Goal: Task Accomplishment & Management: Manage account settings

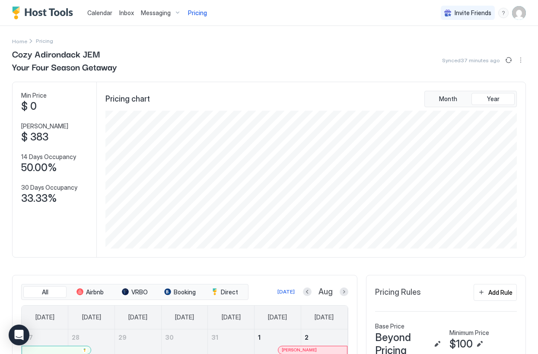
scroll to position [138, 413]
click at [160, 12] on span "Messaging" at bounding box center [156, 13] width 30 height 8
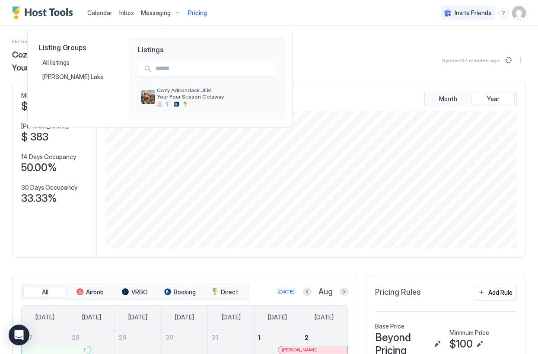
click at [117, 11] on div at bounding box center [269, 177] width 538 height 354
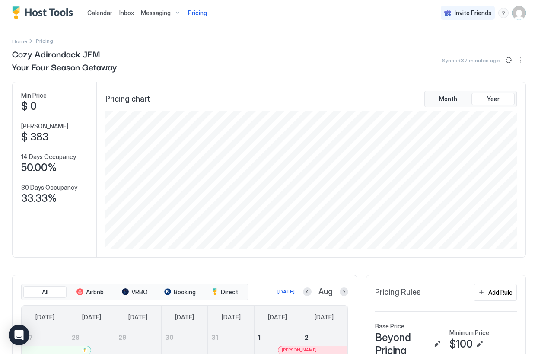
click at [128, 13] on span "Inbox" at bounding box center [126, 12] width 15 height 7
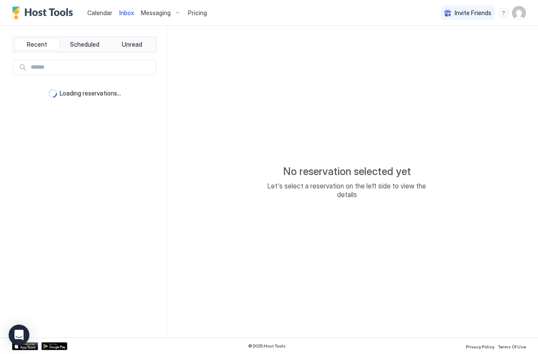
type textarea "*"
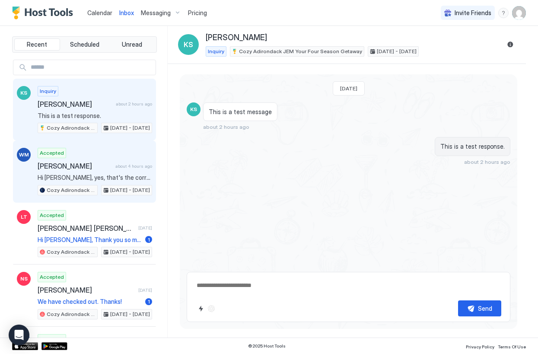
click at [91, 160] on div "Accepted [PERSON_NAME] about 4 hours ago Hi [PERSON_NAME], yes, that's the corr…" at bounding box center [95, 172] width 115 height 48
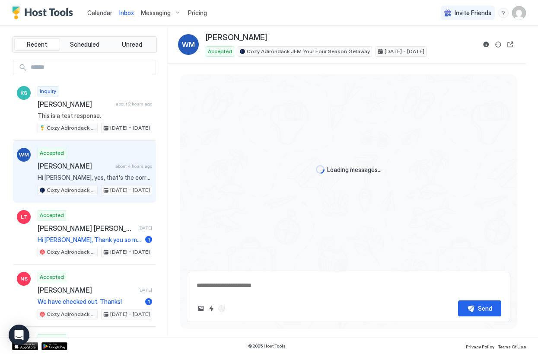
scroll to position [687, 0]
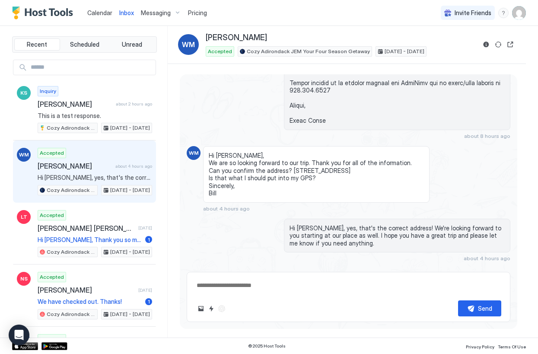
click at [246, 289] on textarea at bounding box center [349, 286] width 306 height 16
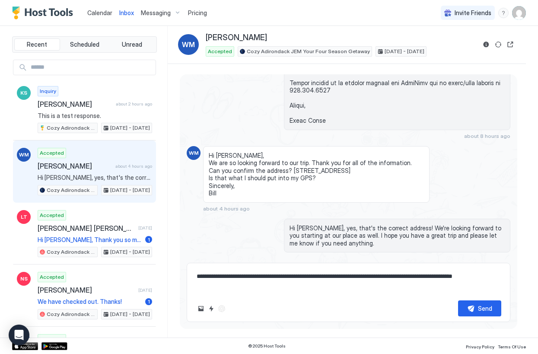
paste textarea "**********"
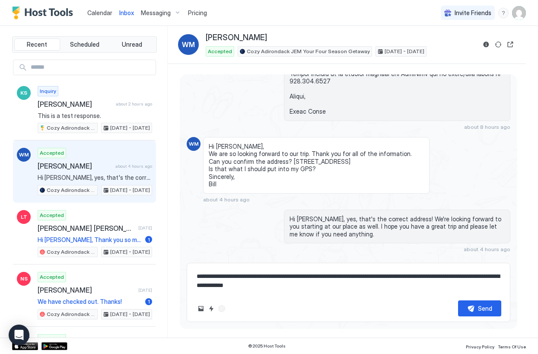
type textarea "**********"
click at [485, 261] on div "Scheduled Messages" at bounding box center [471, 265] width 59 height 9
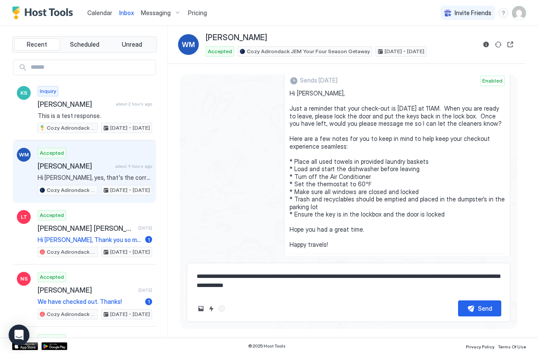
scroll to position [943, 0]
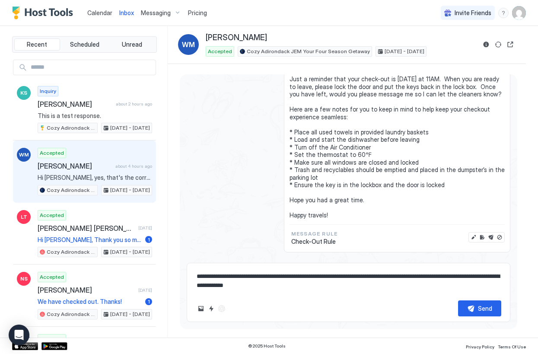
click at [465, 261] on div "Scheduled Messages" at bounding box center [471, 265] width 59 height 9
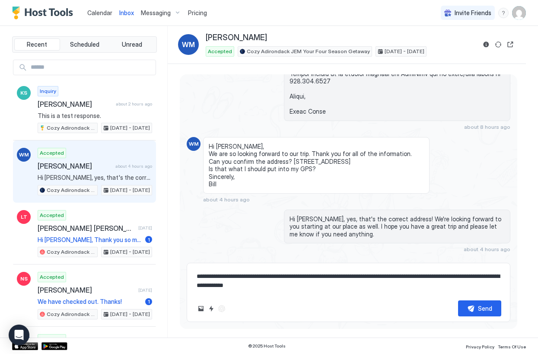
click at [348, 285] on textarea "**********" at bounding box center [349, 281] width 306 height 25
drag, startPoint x: 348, startPoint y: 285, endPoint x: 191, endPoint y: 272, distance: 157.2
click at [196, 271] on textarea "**********" at bounding box center [349, 281] width 306 height 25
click at [156, 17] on div "Messaging" at bounding box center [161, 13] width 47 height 15
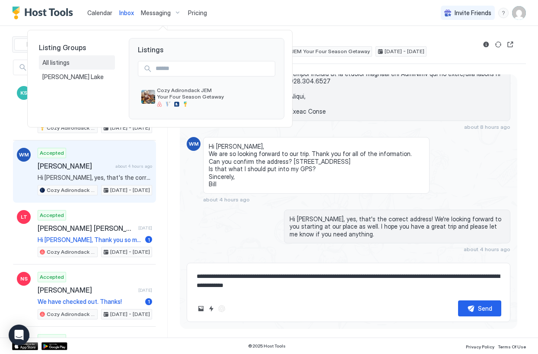
click at [73, 64] on div "All listings" at bounding box center [76, 63] width 69 height 8
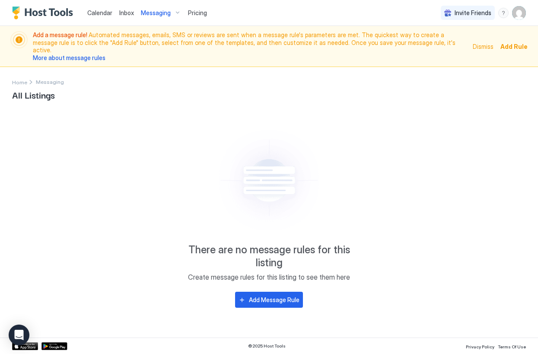
click at [157, 12] on span "Messaging" at bounding box center [156, 13] width 30 height 8
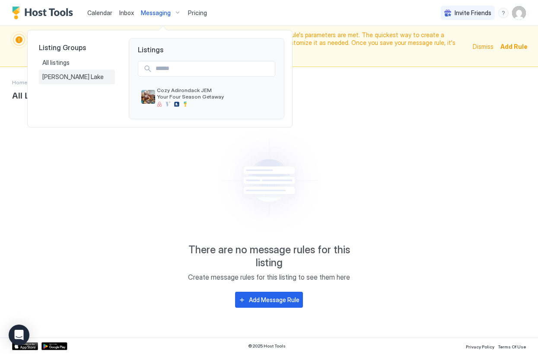
click at [86, 75] on div "[PERSON_NAME] Lake" at bounding box center [76, 77] width 69 height 8
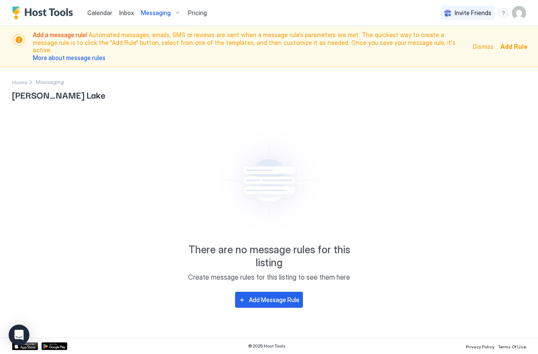
click at [163, 11] on span "Messaging" at bounding box center [156, 13] width 30 height 8
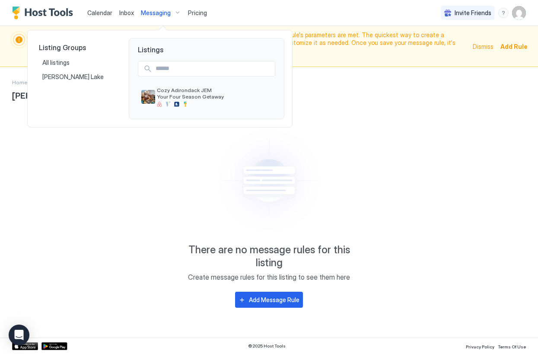
click at [160, 12] on div at bounding box center [269, 177] width 538 height 354
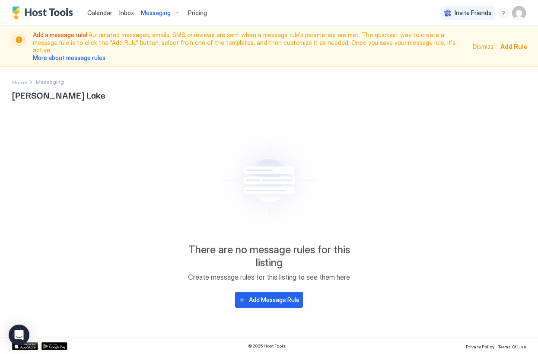
click at [490, 44] on span "Dismiss" at bounding box center [483, 46] width 21 height 9
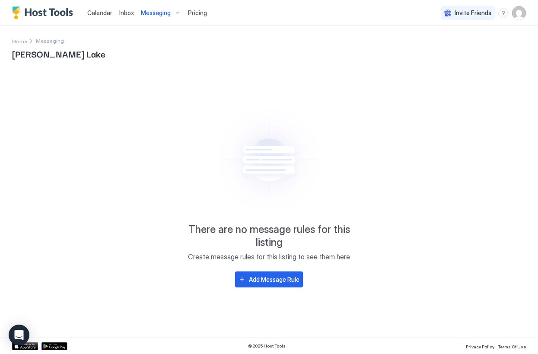
click at [46, 42] on span "Messaging" at bounding box center [50, 41] width 28 height 6
click at [14, 46] on div "[PERSON_NAME] Lake There are no message rules for this listing Create message r…" at bounding box center [269, 191] width 514 height 292
click at [17, 44] on span "Home" at bounding box center [19, 41] width 15 height 6
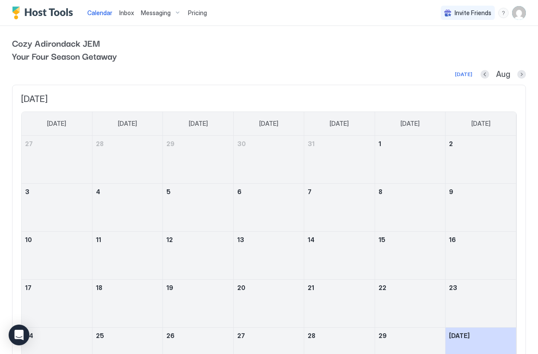
click at [156, 16] on span "Messaging" at bounding box center [156, 13] width 30 height 8
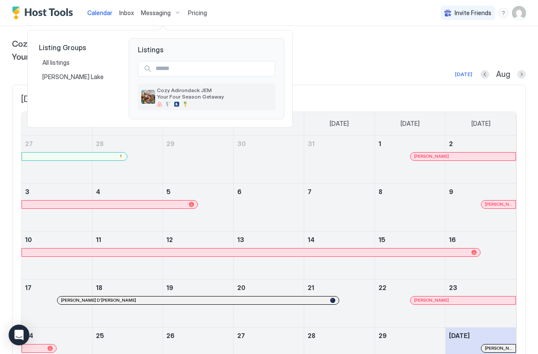
click at [163, 99] on span "Cozy Adirondack JEM Your Four Season Getaway" at bounding box center [214, 93] width 115 height 13
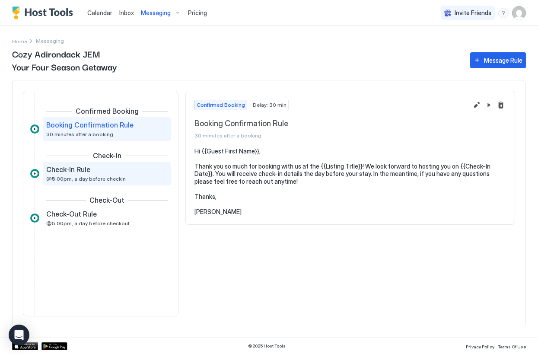
click at [107, 179] on span "@5:00pm, a day before checkin" at bounding box center [86, 179] width 80 height 6
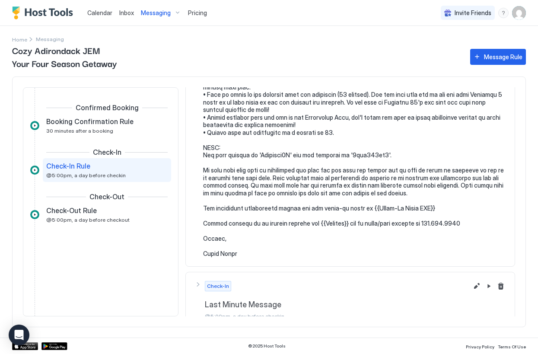
scroll to position [163, 0]
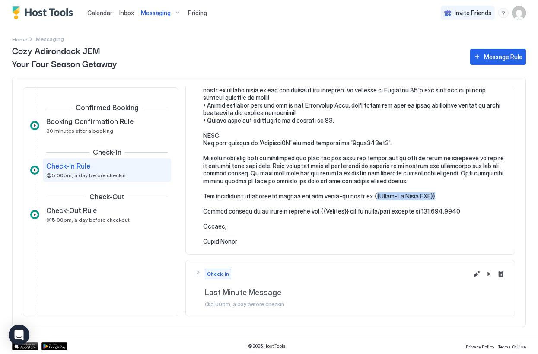
drag, startPoint x: 363, startPoint y: 196, endPoint x: 452, endPoint y: 199, distance: 89.6
click at [452, 199] on pre at bounding box center [354, 113] width 303 height 265
click at [416, 200] on pre at bounding box center [354, 113] width 303 height 265
click at [405, 198] on pre at bounding box center [354, 113] width 303 height 265
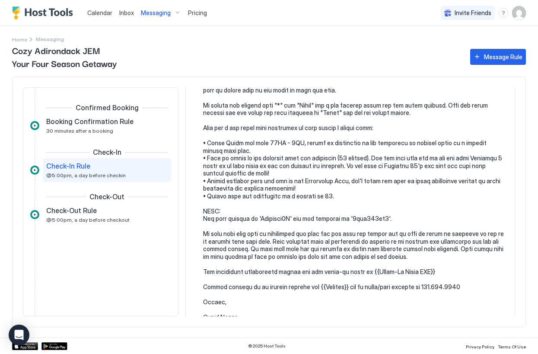
scroll to position [0, 0]
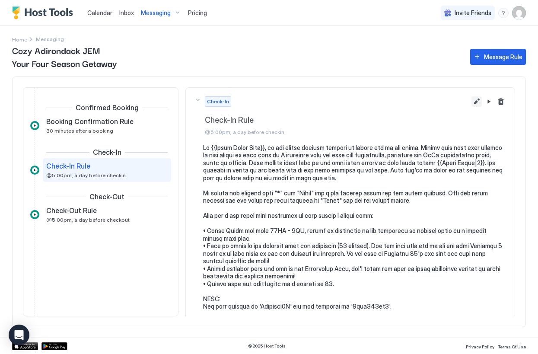
click at [476, 104] on button "Edit message rule" at bounding box center [477, 101] width 10 height 10
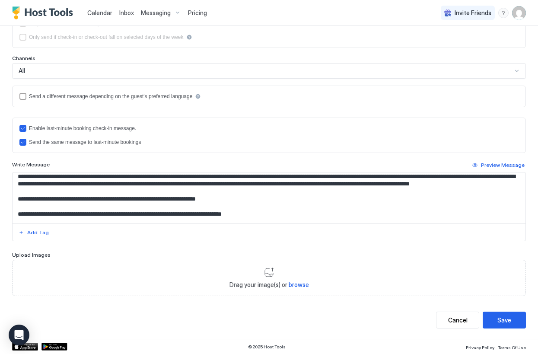
scroll to position [132, 0]
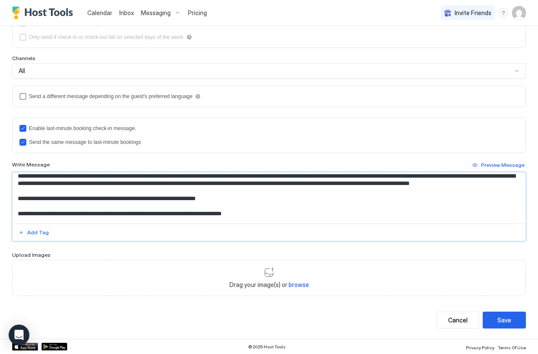
drag, startPoint x: 243, startPoint y: 205, endPoint x: 173, endPoint y: 204, distance: 70.1
click at [173, 204] on textarea "Input Field" at bounding box center [269, 198] width 513 height 51
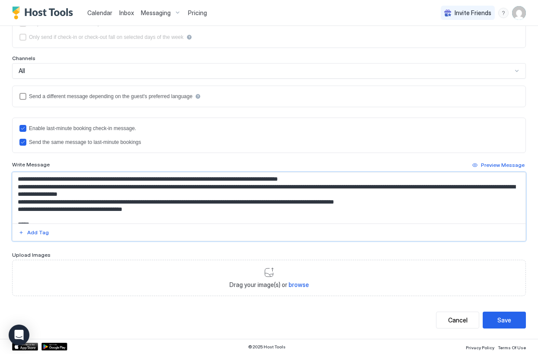
scroll to position [0, 0]
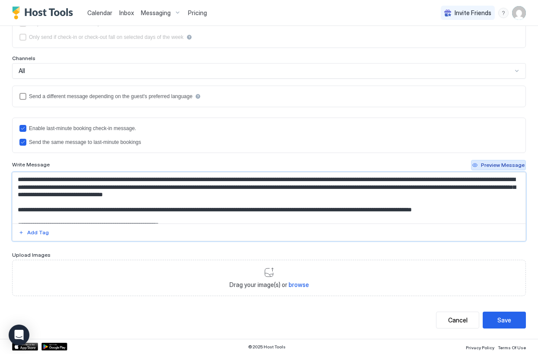
click at [509, 164] on div "Preview Message" at bounding box center [503, 165] width 44 height 8
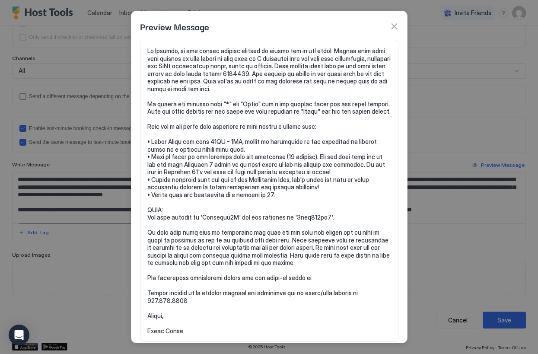
scroll to position [15, 0]
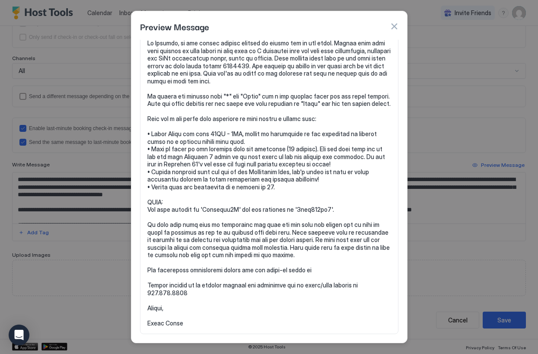
click at [398, 27] on button "button" at bounding box center [394, 26] width 9 height 9
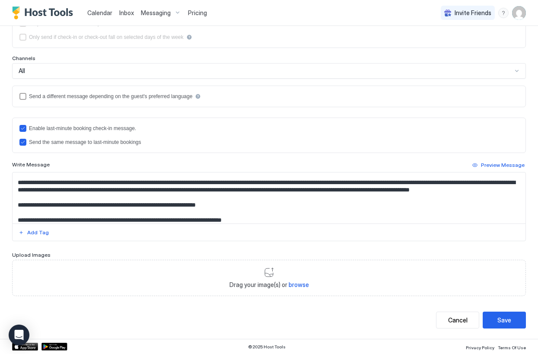
scroll to position [131, 0]
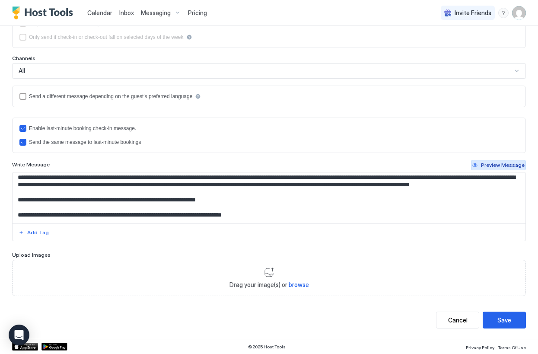
click at [489, 166] on div "Preview Message" at bounding box center [503, 165] width 44 height 8
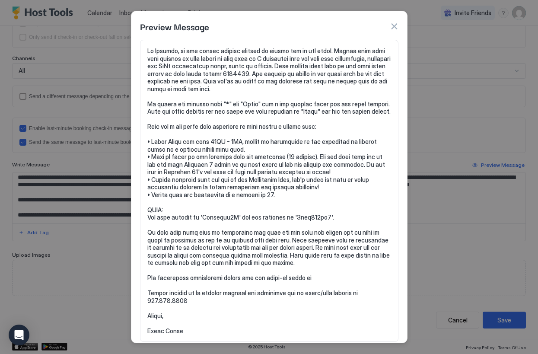
click at [394, 29] on button "button" at bounding box center [394, 26] width 9 height 9
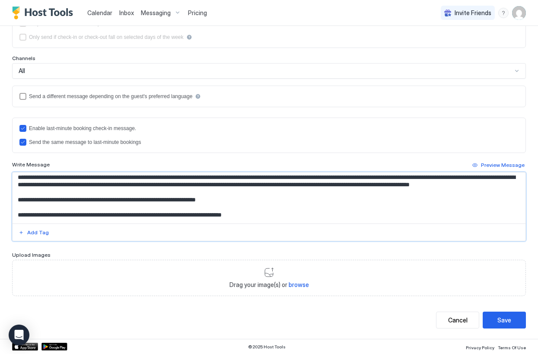
drag, startPoint x: 241, startPoint y: 208, endPoint x: 172, endPoint y: 208, distance: 68.8
click at [172, 208] on textarea "Input Field" at bounding box center [269, 198] width 513 height 51
paste textarea "**********"
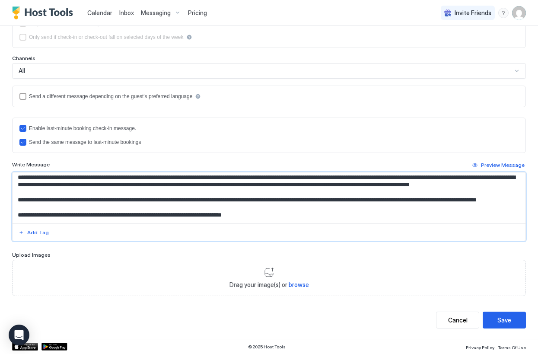
drag, startPoint x: 475, startPoint y: 208, endPoint x: 173, endPoint y: 208, distance: 302.3
click at [173, 208] on textarea "Input Field" at bounding box center [269, 198] width 513 height 51
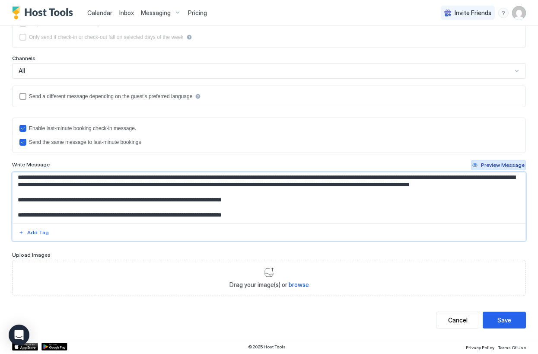
type textarea "**********"
click at [491, 165] on div "Preview Message" at bounding box center [503, 165] width 44 height 8
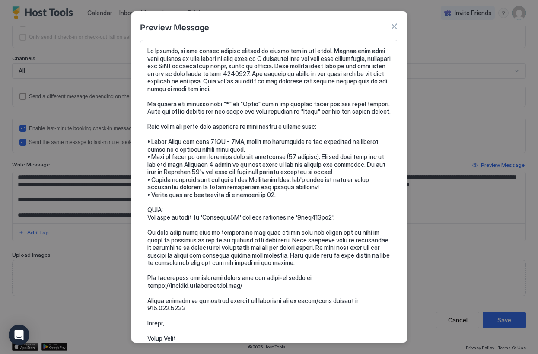
scroll to position [23, 0]
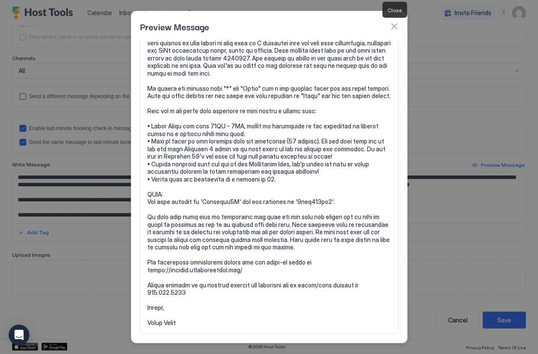
click at [395, 26] on button "button" at bounding box center [394, 26] width 9 height 9
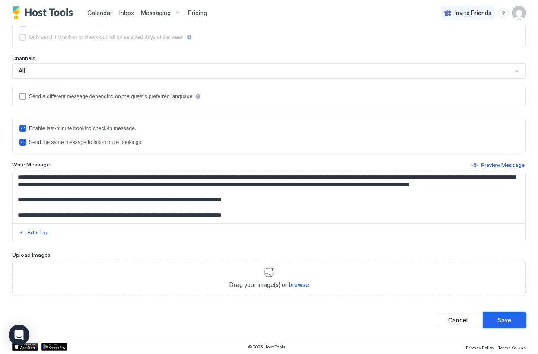
click at [502, 320] on div "Save" at bounding box center [505, 320] width 14 height 9
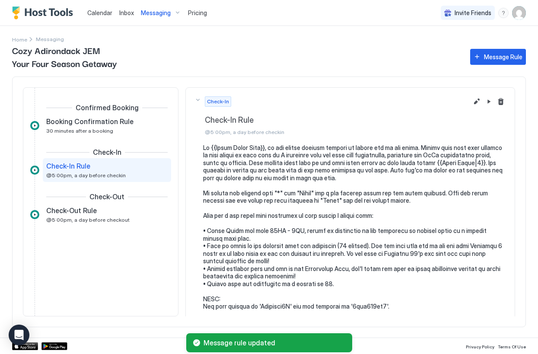
click at [54, 11] on img "Host Tools Logo" at bounding box center [44, 12] width 65 height 13
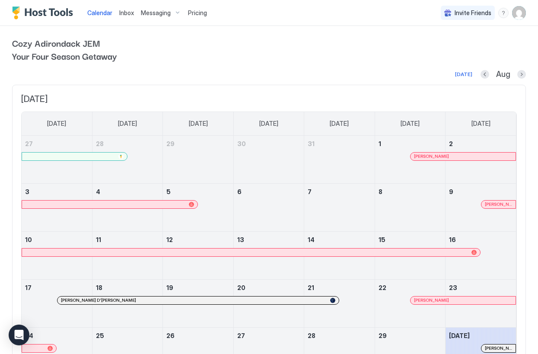
click at [147, 15] on span "Messaging" at bounding box center [156, 13] width 30 height 8
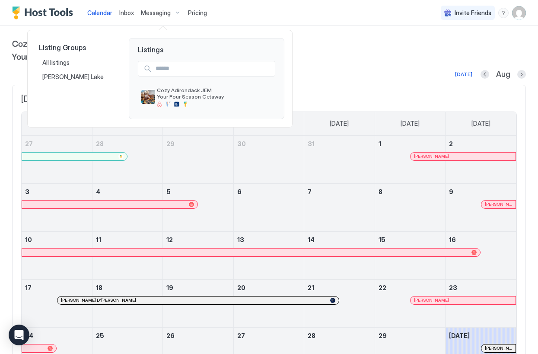
click at [123, 8] on div at bounding box center [269, 177] width 538 height 354
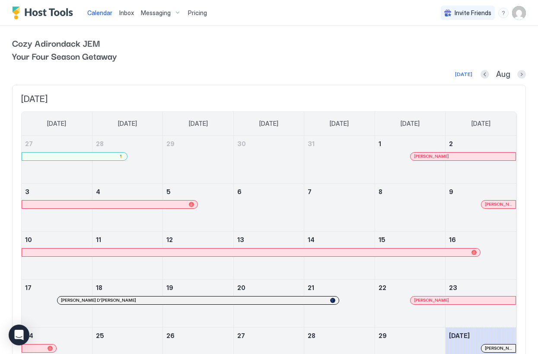
click at [123, 15] on span "Inbox" at bounding box center [126, 12] width 15 height 7
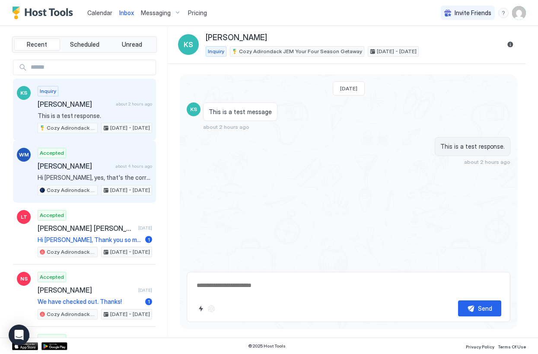
click at [97, 158] on div "Accepted [PERSON_NAME] about 4 hours ago Hi [PERSON_NAME], yes, that's the corr…" at bounding box center [95, 172] width 115 height 48
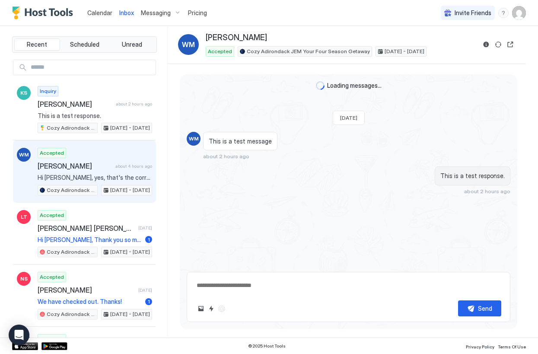
scroll to position [687, 0]
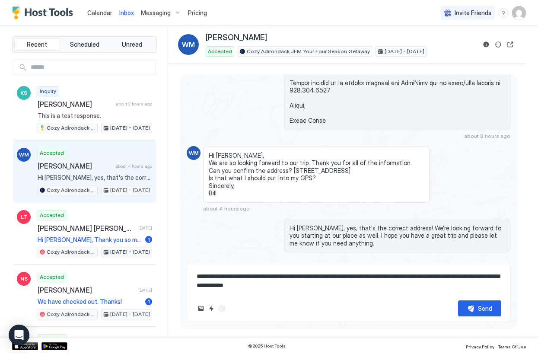
drag, startPoint x: 321, startPoint y: 287, endPoint x: 176, endPoint y: 275, distance: 144.9
click at [196, 275] on textarea "**********" at bounding box center [349, 281] width 306 height 25
click at [242, 285] on textarea "**********" at bounding box center [349, 281] width 306 height 25
drag, startPoint x: 212, startPoint y: 285, endPoint x: 315, endPoint y: 292, distance: 103.1
click at [315, 292] on textarea "**********" at bounding box center [349, 281] width 306 height 25
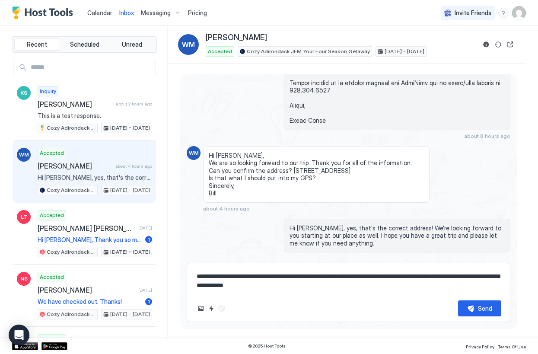
type textarea "**********"
click at [319, 289] on textarea "**********" at bounding box center [349, 281] width 306 height 25
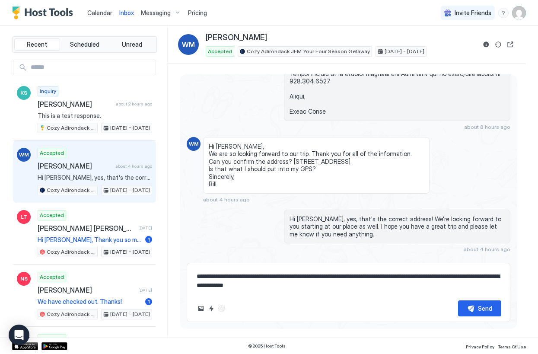
click at [493, 261] on div "Scheduled Messages" at bounding box center [471, 265] width 59 height 9
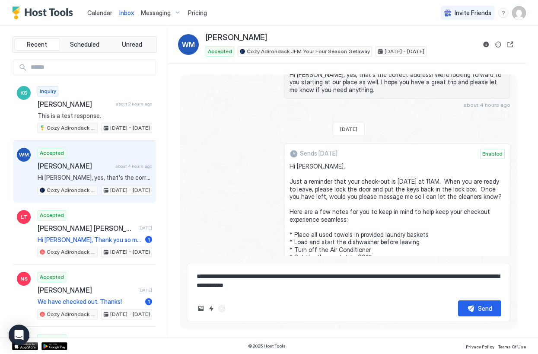
scroll to position [943, 0]
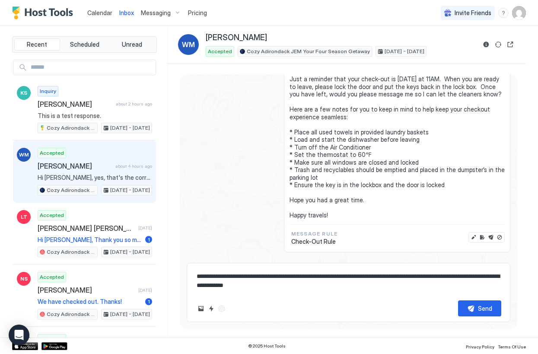
click at [477, 261] on div "Scheduled Messages" at bounding box center [471, 265] width 59 height 9
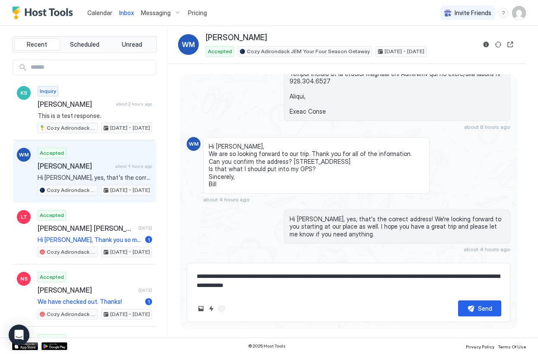
click at [428, 284] on textarea "**********" at bounding box center [349, 281] width 306 height 25
click at [485, 45] on button "Reservation information" at bounding box center [486, 44] width 10 height 10
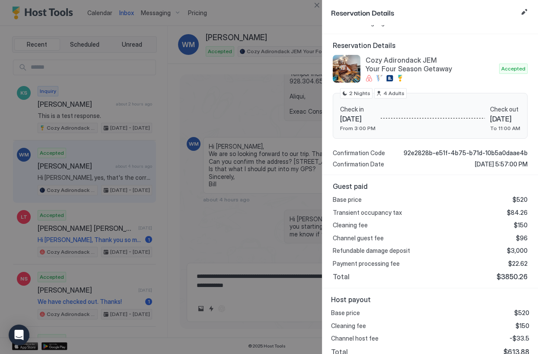
scroll to position [0, 0]
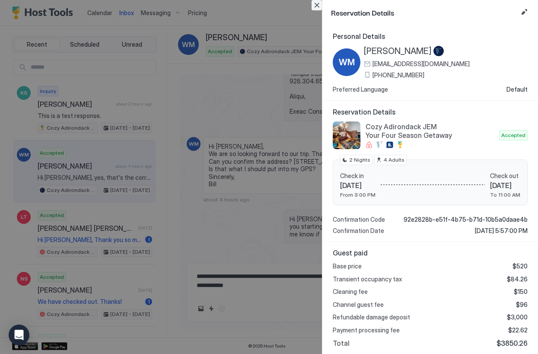
click at [318, 5] on button "Close" at bounding box center [317, 5] width 10 height 10
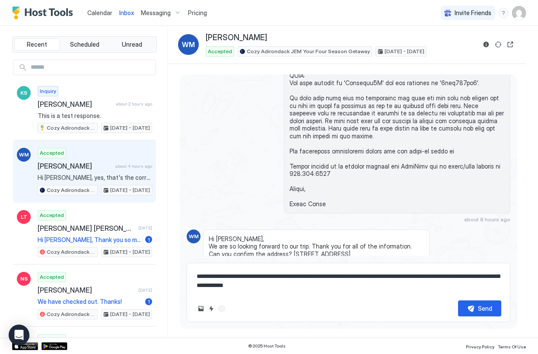
scroll to position [696, 0]
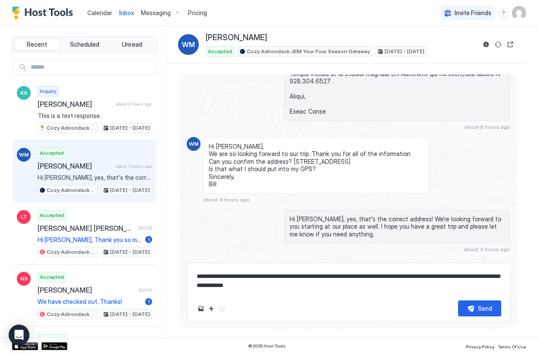
drag, startPoint x: 324, startPoint y: 290, endPoint x: 196, endPoint y: 265, distance: 130.4
click at [196, 269] on textarea "**********" at bounding box center [349, 281] width 306 height 25
click at [322, 288] on textarea "**********" at bounding box center [349, 281] width 306 height 25
drag, startPoint x: 322, startPoint y: 288, endPoint x: 171, endPoint y: 271, distance: 152.3
click at [196, 271] on textarea "**********" at bounding box center [349, 281] width 306 height 25
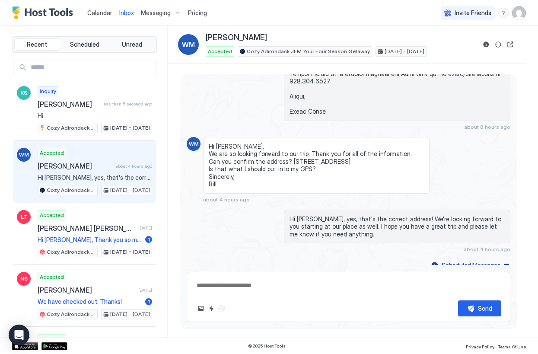
scroll to position [687, 0]
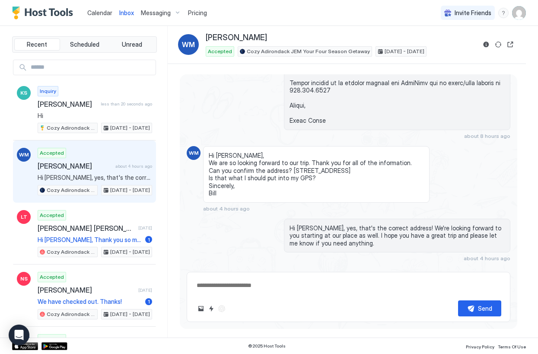
click at [160, 10] on span "Messaging" at bounding box center [156, 13] width 30 height 8
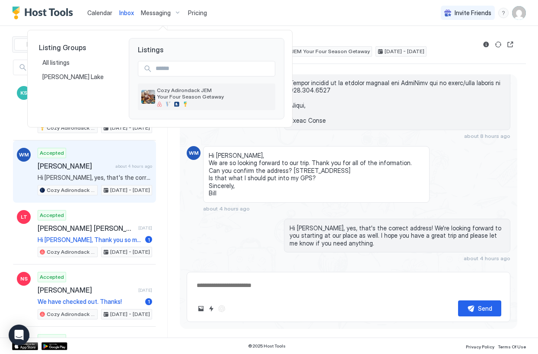
click at [172, 98] on span "Cozy Adirondack JEM Your Four Season Getaway" at bounding box center [214, 93] width 115 height 13
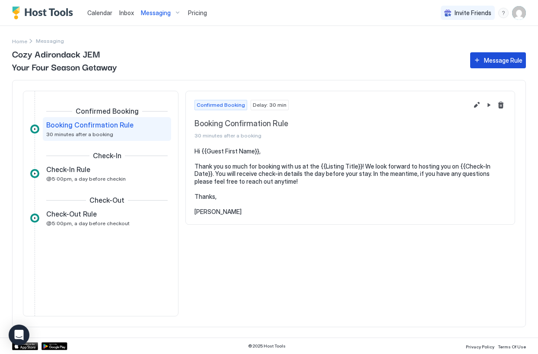
click at [492, 60] on div "Message Rule" at bounding box center [503, 60] width 38 height 9
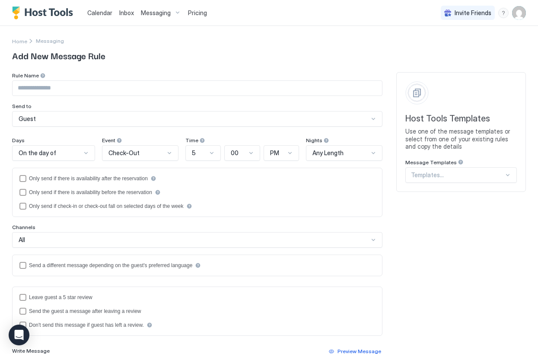
click at [98, 120] on div "Guest" at bounding box center [194, 119] width 350 height 8
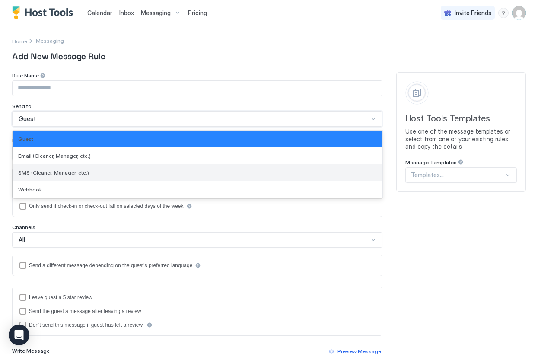
click at [72, 173] on span "SMS (Cleaner, Manager, etc.)" at bounding box center [53, 173] width 71 height 6
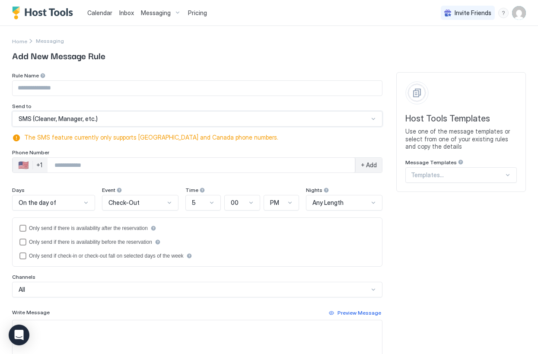
click at [81, 141] on span "The SMS feature currently only supports [GEOGRAPHIC_DATA] and Canada phone numb…" at bounding box center [201, 138] width 355 height 8
click at [84, 202] on div at bounding box center [86, 202] width 7 height 7
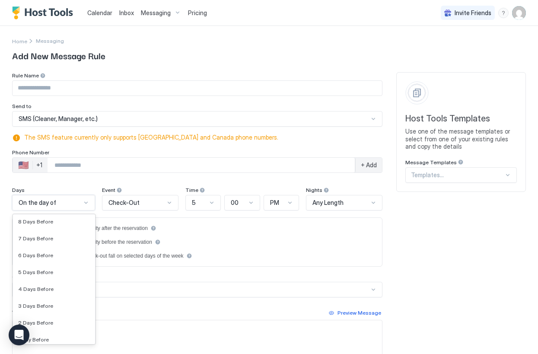
click at [95, 186] on div "Rule Name Send to SMS (Cleaner, Manager, etc.) The SMS feature currently only s…" at bounding box center [197, 258] width 371 height 372
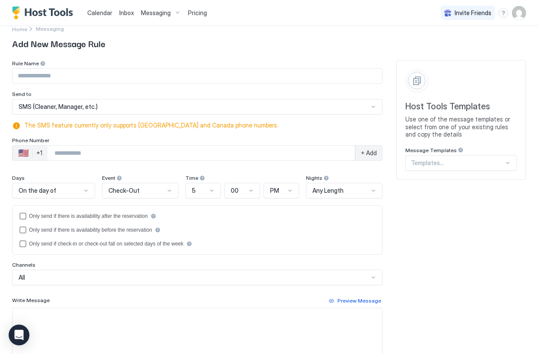
scroll to position [0, 0]
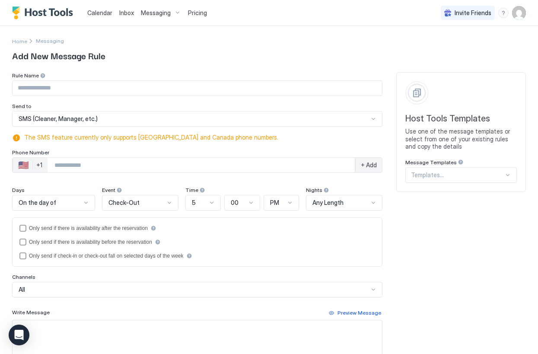
click at [432, 173] on div at bounding box center [457, 175] width 93 height 8
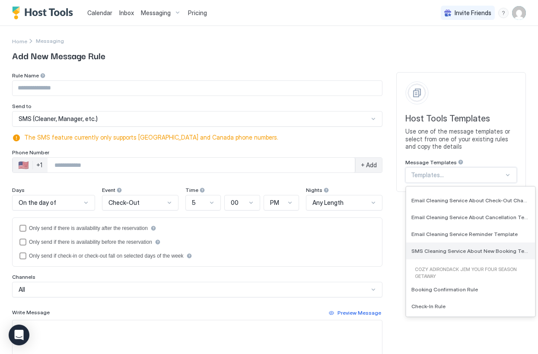
scroll to position [197, 0]
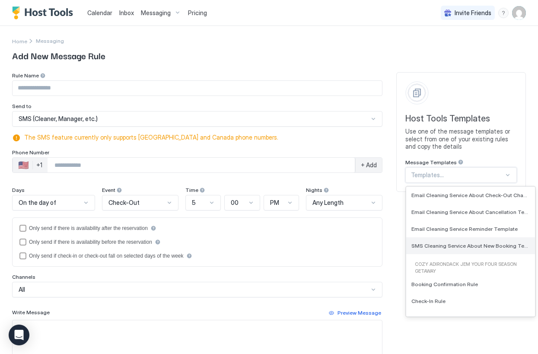
click at [452, 243] on span "SMS Cleaning Service About New Booking Template" at bounding box center [470, 246] width 117 height 6
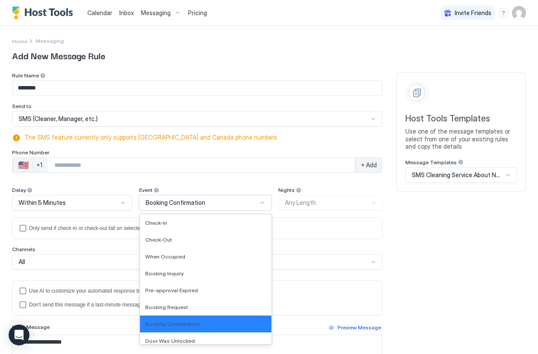
click at [245, 203] on div "Booking Confirmation" at bounding box center [202, 203] width 112 height 8
click at [245, 181] on div "Rule Name ******** Send to SMS (Cleaner, Manager, etc.) The SMS feature current…" at bounding box center [197, 265] width 371 height 387
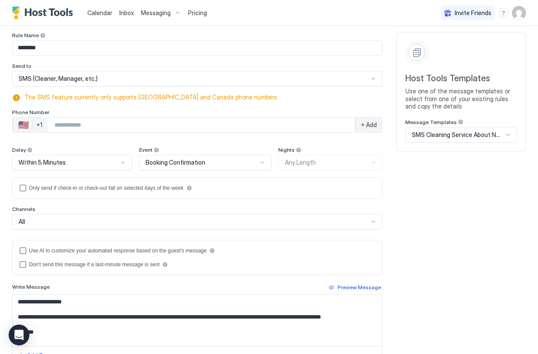
scroll to position [41, 0]
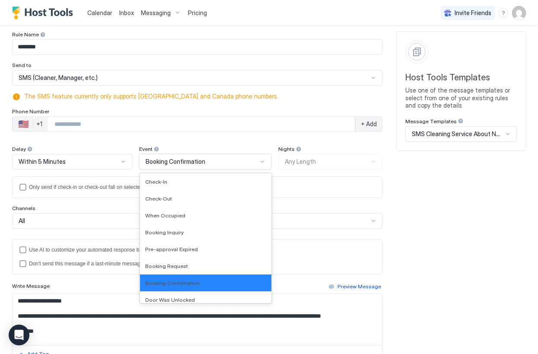
click at [246, 162] on div "Booking Confirmation" at bounding box center [202, 162] width 112 height 8
click at [221, 270] on div "Booking Request" at bounding box center [206, 266] width 132 height 17
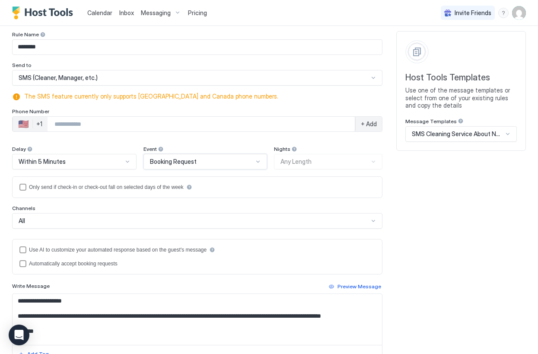
click at [232, 160] on div "Booking Request" at bounding box center [202, 162] width 104 height 8
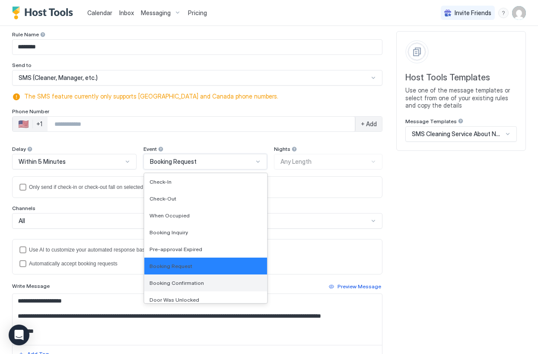
click at [205, 284] on div "Booking Confirmation" at bounding box center [206, 283] width 113 height 6
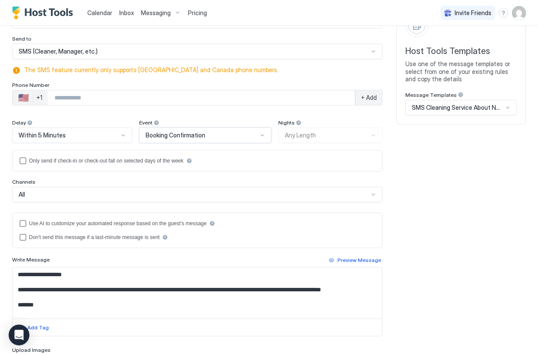
scroll to position [66, 0]
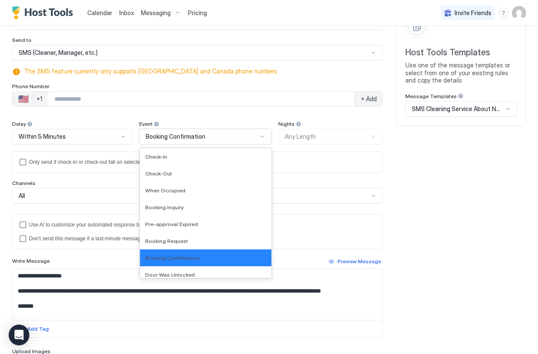
click at [264, 137] on div at bounding box center [262, 136] width 7 height 7
click at [230, 243] on div "Booking Request" at bounding box center [206, 241] width 122 height 6
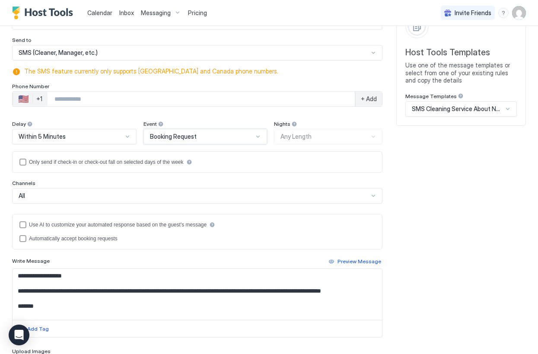
click at [442, 106] on span "SMS Cleaning Service About New Booking Template" at bounding box center [457, 109] width 91 height 8
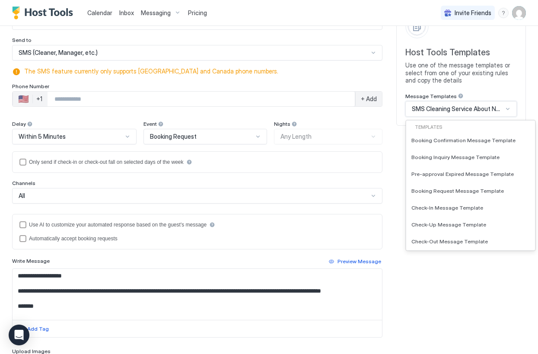
scroll to position [140, 0]
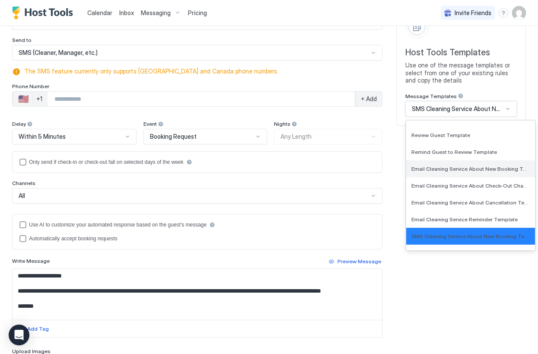
click at [460, 169] on span "Email Cleaning Service About New Booking Template" at bounding box center [470, 169] width 117 height 6
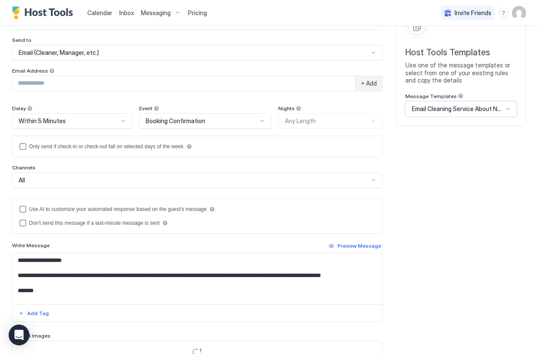
click at [468, 108] on span "Email Cleaning Service About New Booking Template" at bounding box center [457, 109] width 91 height 8
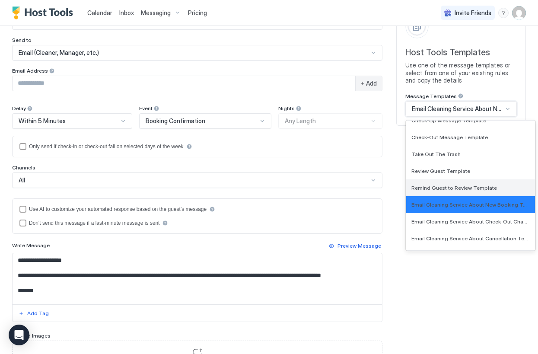
scroll to position [105, 0]
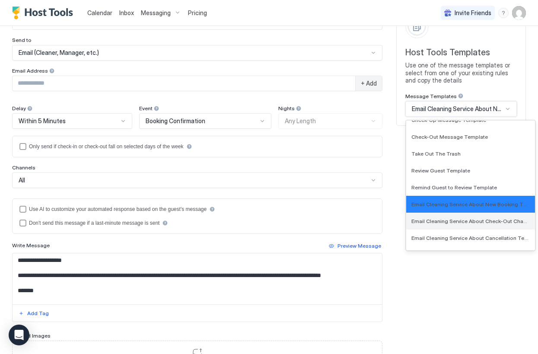
click at [449, 224] on span "Email Cleaning Service About Check-Out Change Template" at bounding box center [470, 221] width 117 height 6
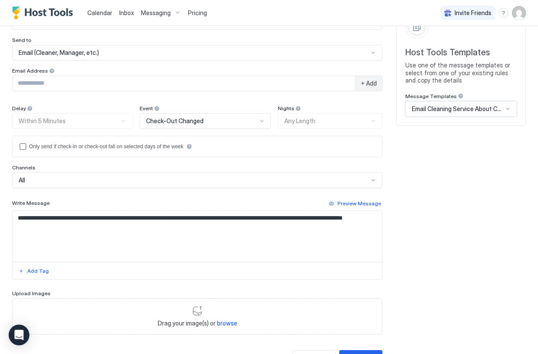
scroll to position [0, 0]
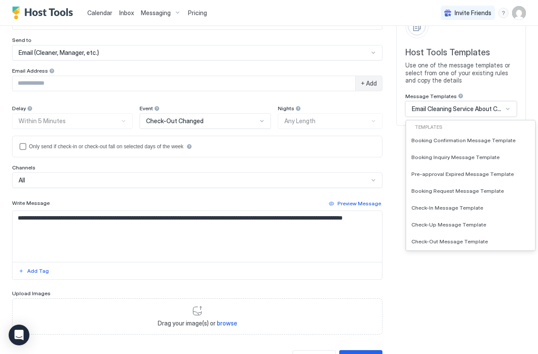
click at [461, 109] on span "Email Cleaning Service About Check-Out Change Template" at bounding box center [457, 109] width 91 height 8
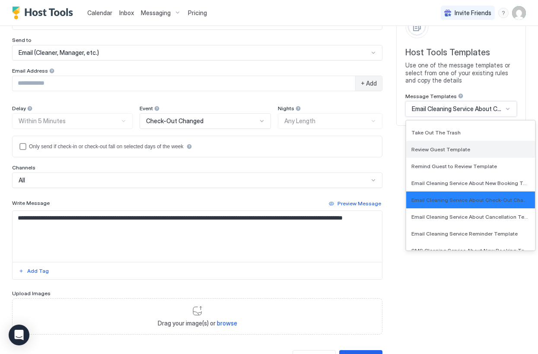
scroll to position [129, 0]
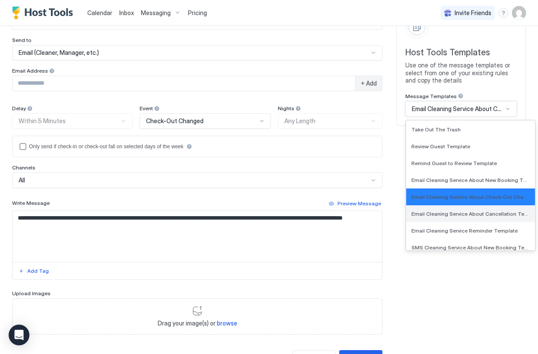
click at [457, 214] on span "Email Cleaning Service About Cancellation Template" at bounding box center [470, 214] width 117 height 6
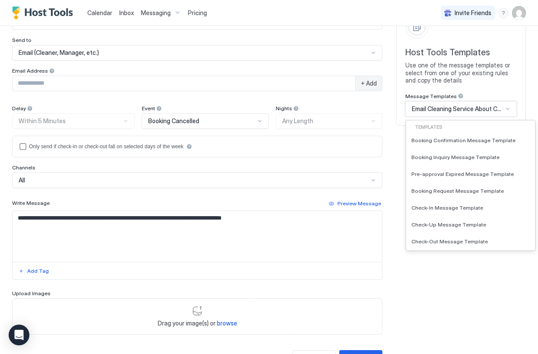
click at [459, 107] on span "Email Cleaning Service About Cancellation Template" at bounding box center [457, 109] width 91 height 8
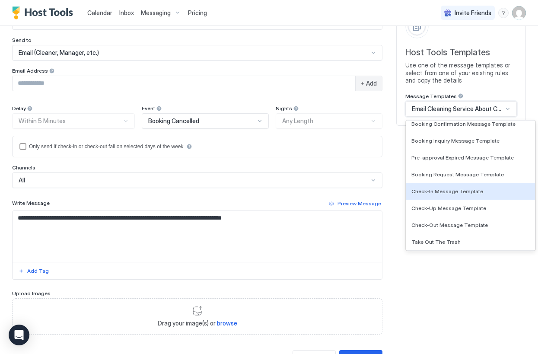
scroll to position [0, 0]
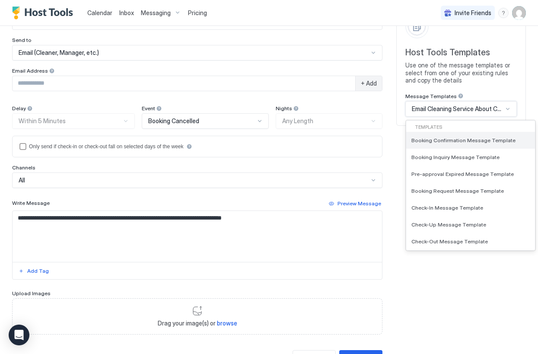
click at [462, 136] on div "Booking Confirmation Message Template" at bounding box center [471, 140] width 129 height 17
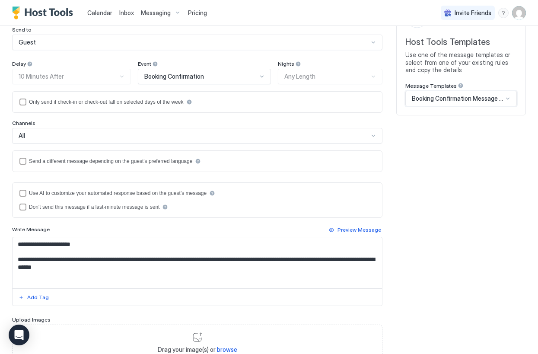
scroll to position [57, 0]
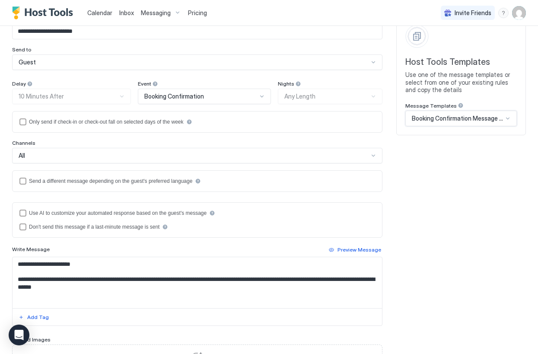
click at [464, 113] on div "Booking Confirmation Message Template" at bounding box center [462, 119] width 112 height 16
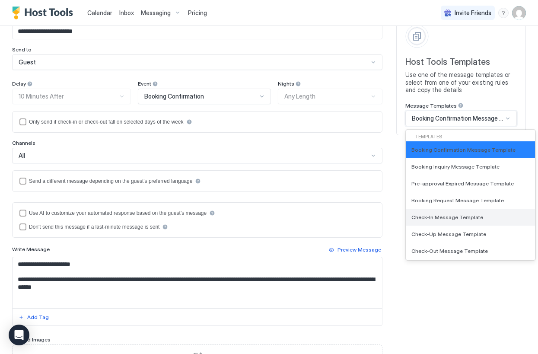
click at [434, 219] on span "Check-In Message Template" at bounding box center [448, 217] width 72 height 6
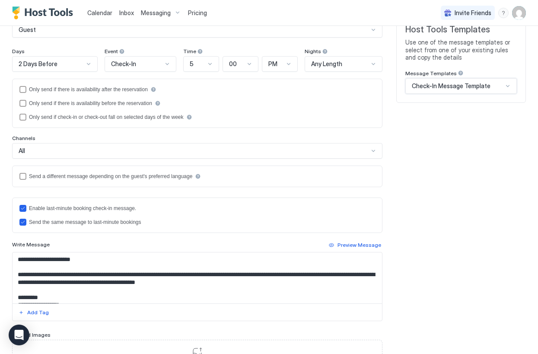
scroll to position [86, 0]
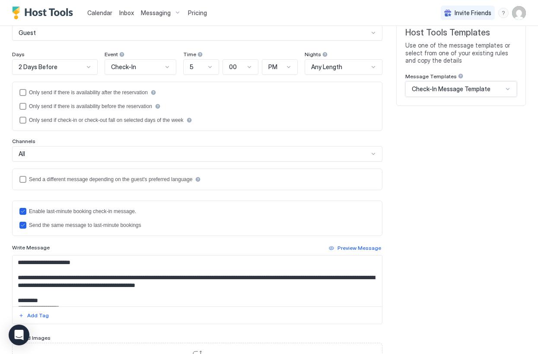
click at [464, 91] on span "Check-In Message Template" at bounding box center [451, 89] width 79 height 8
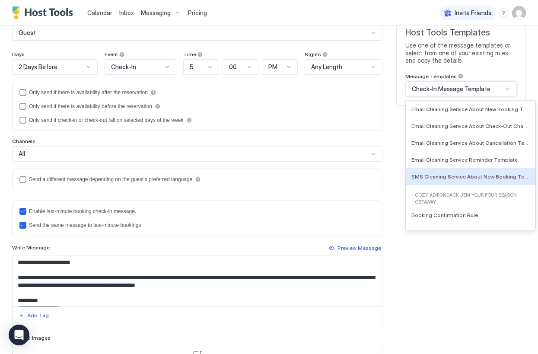
scroll to position [181, 0]
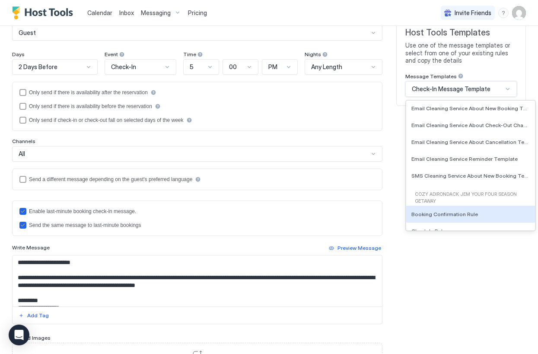
click at [433, 295] on div "**********" at bounding box center [269, 199] width 514 height 426
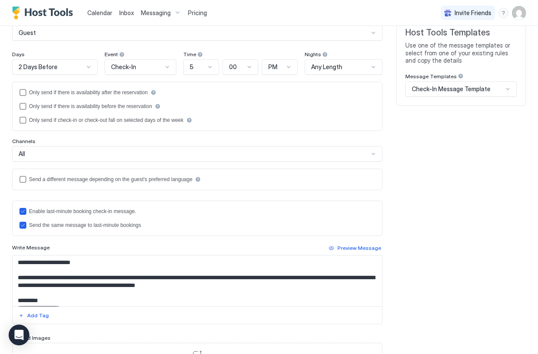
scroll to position [0, 0]
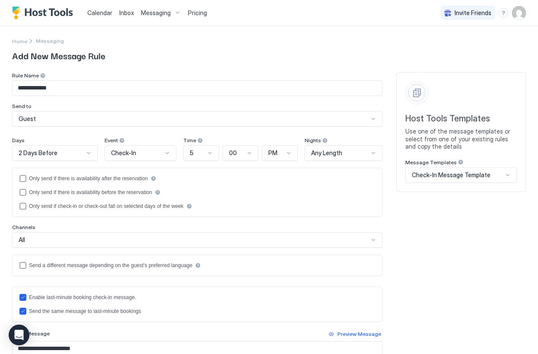
click at [266, 116] on div "Guest" at bounding box center [194, 119] width 350 height 8
click at [439, 245] on div "**********" at bounding box center [269, 285] width 514 height 426
click at [293, 120] on div "Guest" at bounding box center [194, 119] width 350 height 8
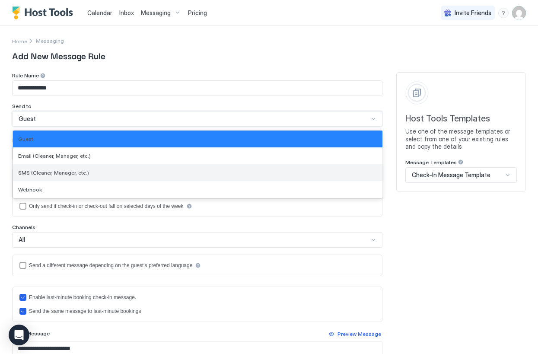
click at [271, 177] on div "SMS (Cleaner, Manager, etc.)" at bounding box center [198, 172] width 370 height 17
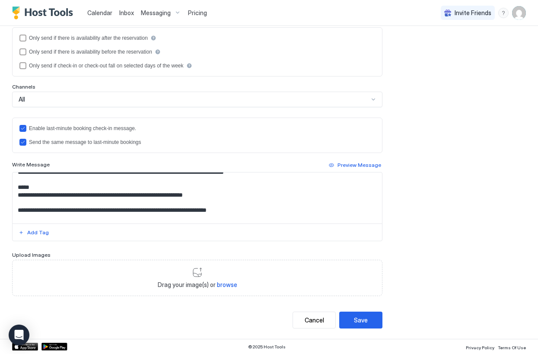
scroll to position [115, 0]
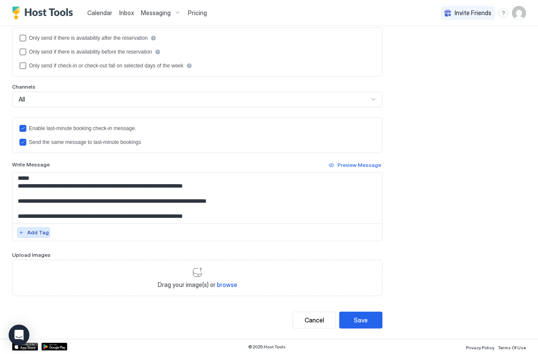
click at [40, 234] on div "Add Tag" at bounding box center [38, 233] width 22 height 8
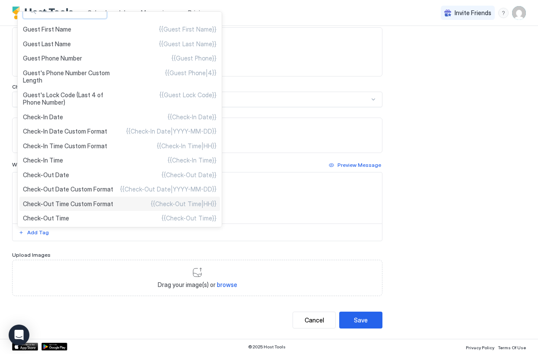
scroll to position [0, 0]
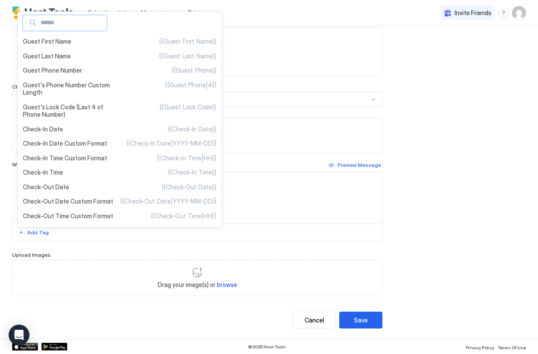
click at [448, 146] on div at bounding box center [269, 177] width 538 height 354
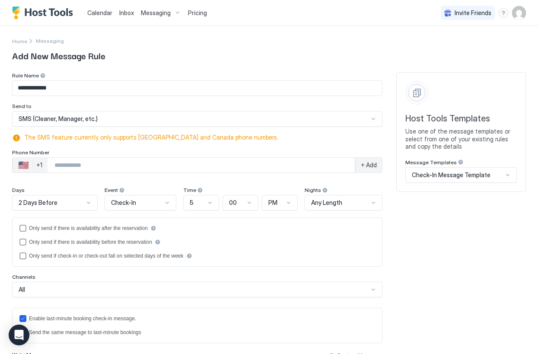
click at [468, 173] on span "Check-In Message Template" at bounding box center [451, 175] width 79 height 8
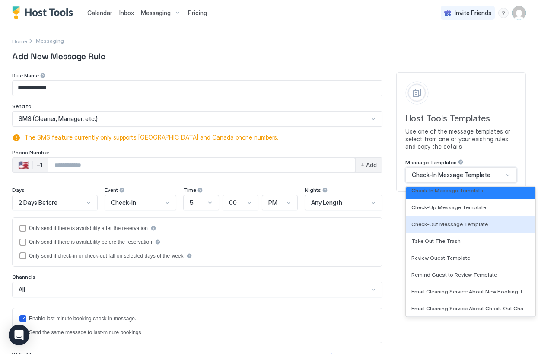
scroll to position [86, 0]
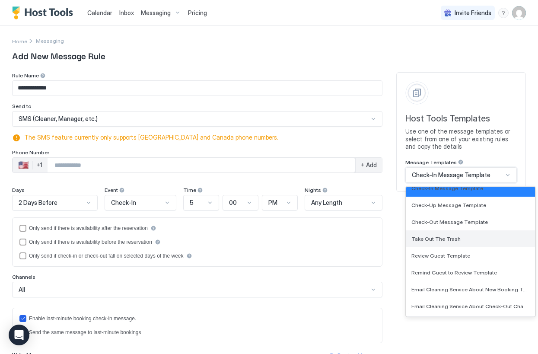
click at [469, 242] on div "Take Out The Trash" at bounding box center [471, 239] width 129 height 17
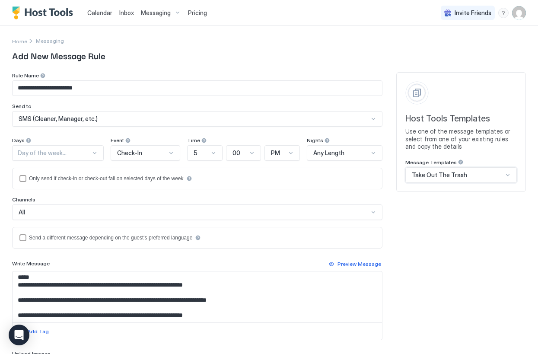
scroll to position [0, 0]
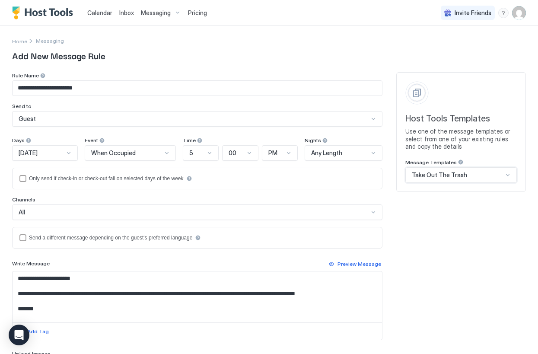
click at [466, 179] on div "Take Out The Trash" at bounding box center [457, 175] width 91 height 8
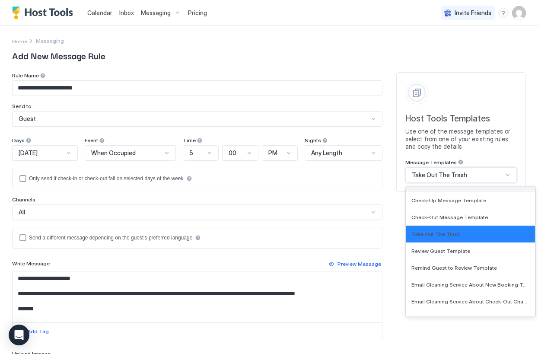
scroll to position [95, 0]
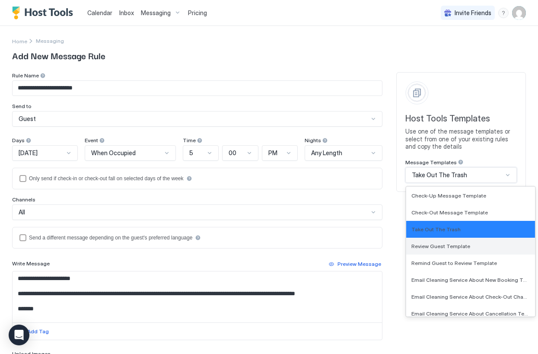
click at [468, 246] on div "Review Guest Template" at bounding box center [471, 246] width 119 height 6
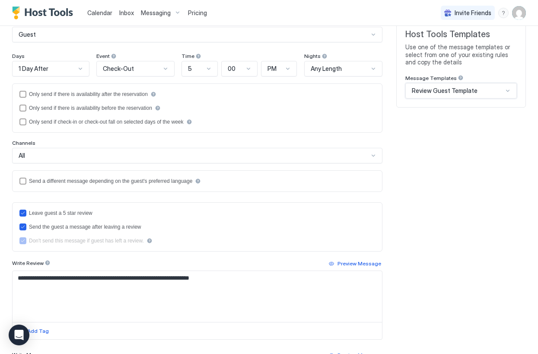
scroll to position [35, 0]
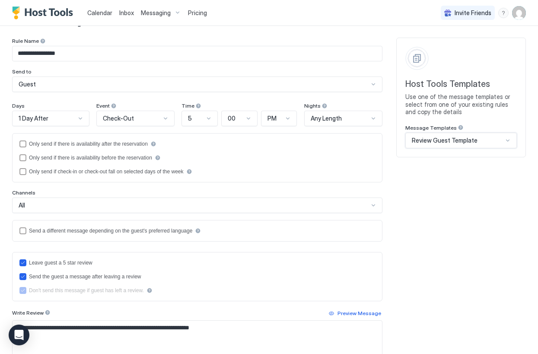
click at [449, 141] on span "Review Guest Template" at bounding box center [445, 141] width 66 height 8
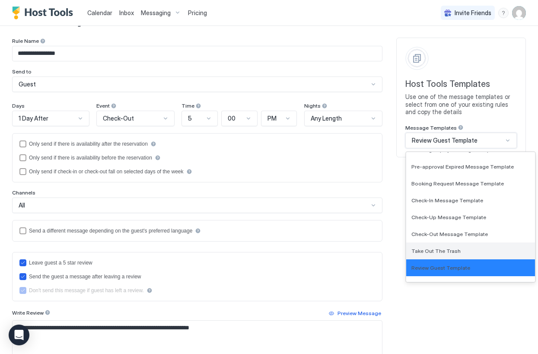
scroll to position [70, 0]
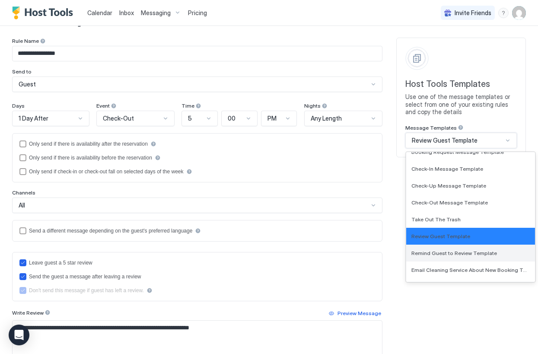
click at [439, 253] on span "Remind Guest to Review Template" at bounding box center [455, 253] width 86 height 6
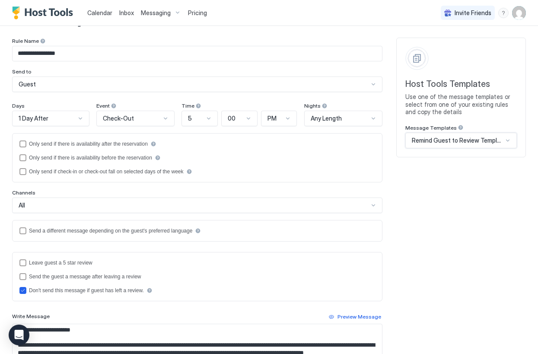
type input "**********"
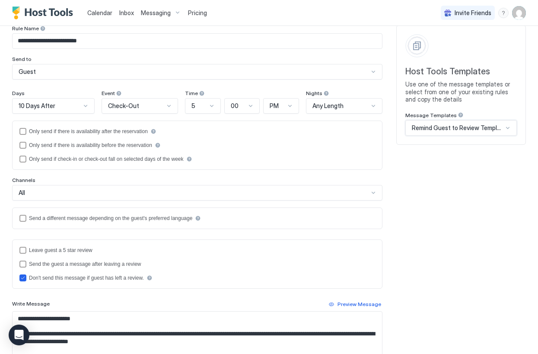
scroll to position [39, 0]
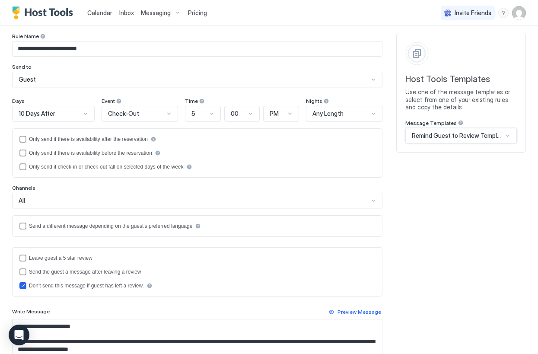
click at [432, 135] on span "Remind Guest to Review Template" at bounding box center [457, 136] width 91 height 8
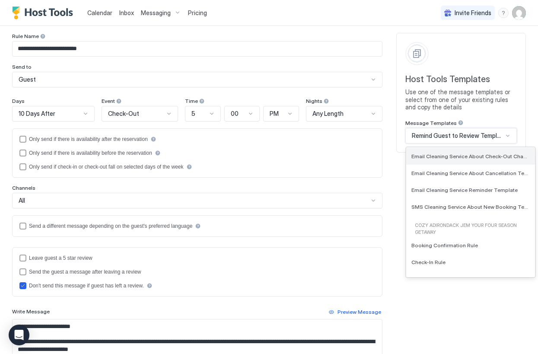
scroll to position [210, 0]
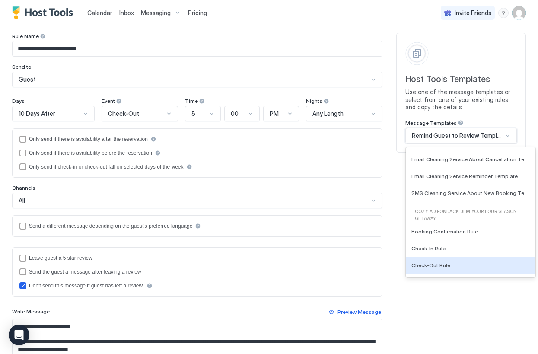
click at [439, 318] on div "**********" at bounding box center [269, 254] width 514 height 443
